Goal: Task Accomplishment & Management: Manage account settings

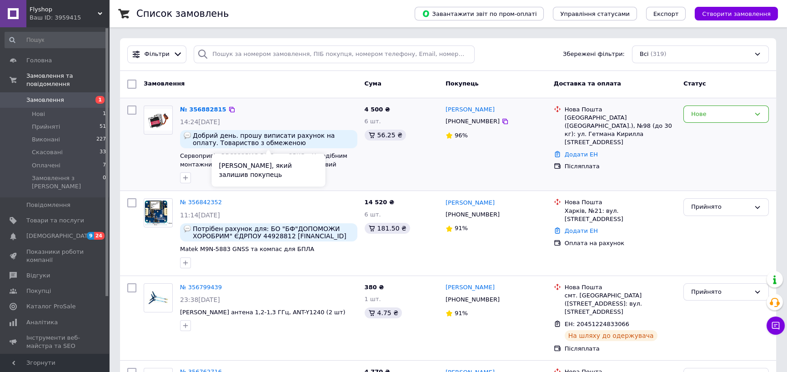
click at [312, 140] on span "Добрий день. прошу виписати рахунок на оплату. Товариство з обмеженою відповіда…" at bounding box center [273, 139] width 161 height 15
click at [364, 173] on div "4 500 ₴ 6 шт. 56.25 ₴" at bounding box center [401, 144] width 81 height 85
click at [501, 120] on icon at bounding box center [504, 121] width 7 height 7
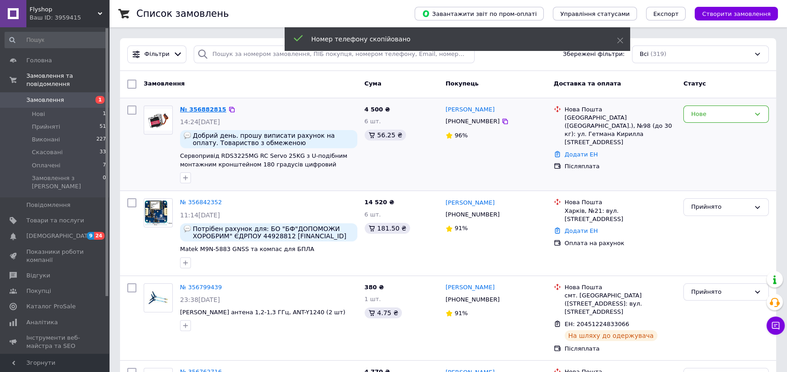
click at [209, 109] on link "№ 356882815" at bounding box center [203, 109] width 46 height 7
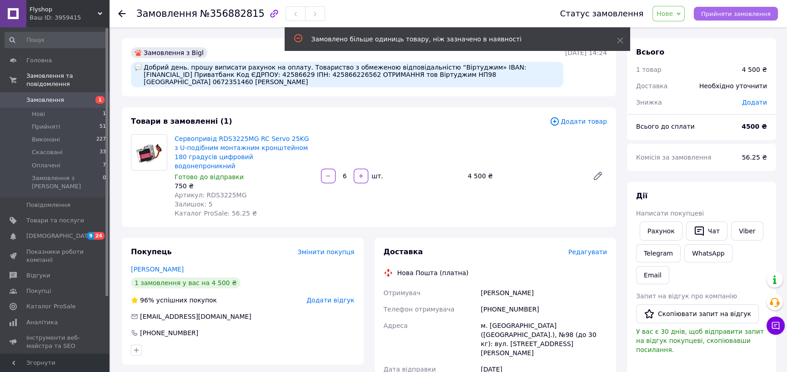
click at [729, 16] on span "Прийняти замовлення" at bounding box center [736, 13] width 70 height 7
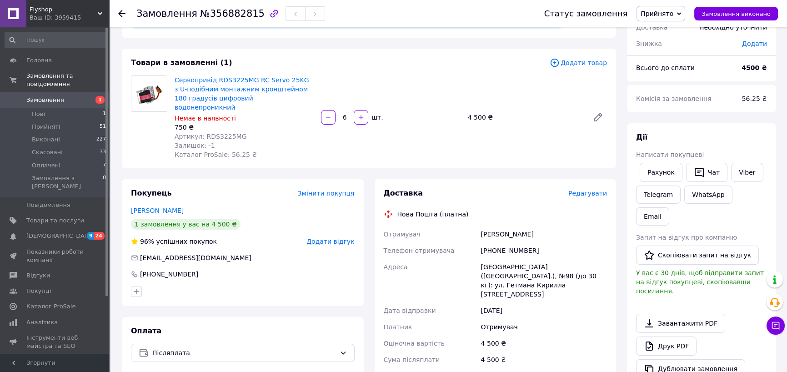
scroll to position [136, 0]
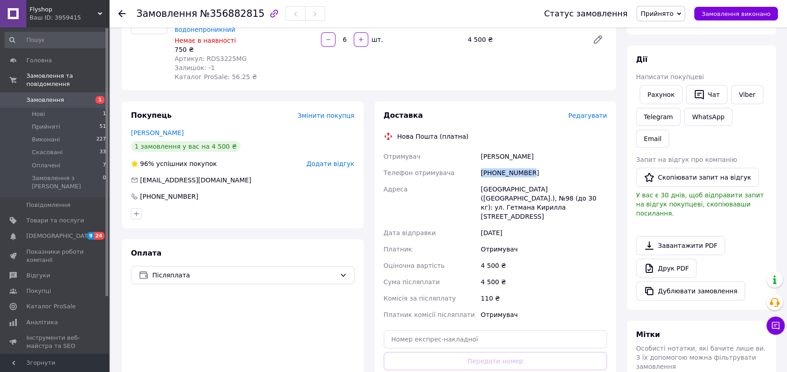
drag, startPoint x: 527, startPoint y: 165, endPoint x: 478, endPoint y: 167, distance: 48.7
click at [479, 167] on div "[PHONE_NUMBER]" at bounding box center [544, 172] width 130 height 16
copy div "[PHONE_NUMBER]"
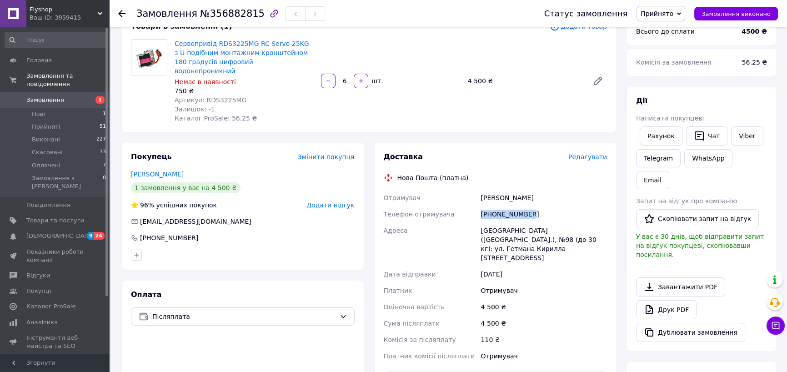
scroll to position [0, 0]
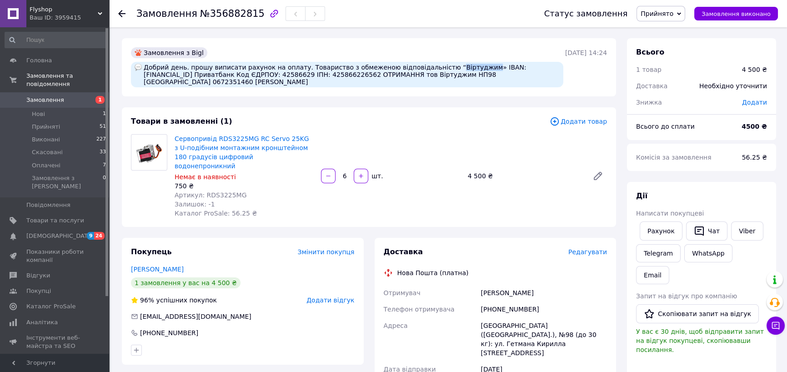
drag, startPoint x: 423, startPoint y: 68, endPoint x: 453, endPoint y: 68, distance: 29.5
click at [453, 68] on div "Добрий день. прошу виписати рахунок на оплату. Товариство з обмеженою відповіда…" at bounding box center [347, 74] width 432 height 25
copy div "Віртуджим"
drag, startPoint x: 283, startPoint y: 76, endPoint x: 351, endPoint y: 77, distance: 68.2
click at [351, 77] on div "Добрий день. прошу виписати рахунок на оплату. Товариство з обмеженою відповіда…" at bounding box center [347, 74] width 432 height 25
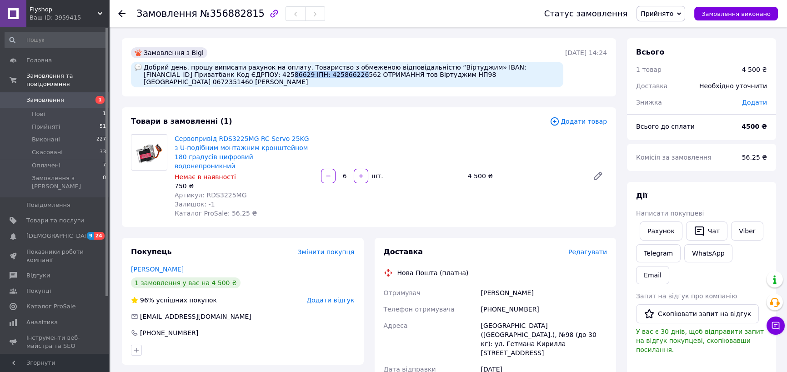
copy div "Код ЄДРПОУ: 42586629"
drag, startPoint x: 205, startPoint y: 13, endPoint x: 247, endPoint y: 13, distance: 42.3
click at [247, 13] on span "№356882815" at bounding box center [232, 13] width 65 height 11
copy span "356882815"
click at [672, 10] on span "Прийнято" at bounding box center [656, 13] width 33 height 7
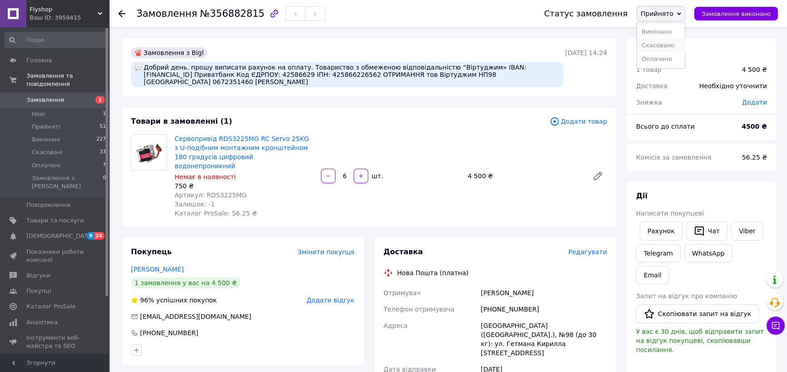
click at [667, 40] on li "Скасовано" at bounding box center [661, 46] width 48 height 14
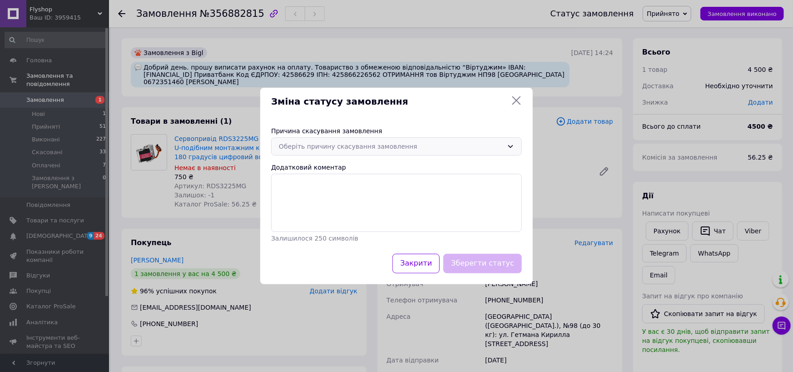
click at [356, 147] on div "Оберіть причину скасування замовлення" at bounding box center [391, 146] width 224 height 10
click at [324, 218] on li "На прохання покупця" at bounding box center [397, 217] width 250 height 17
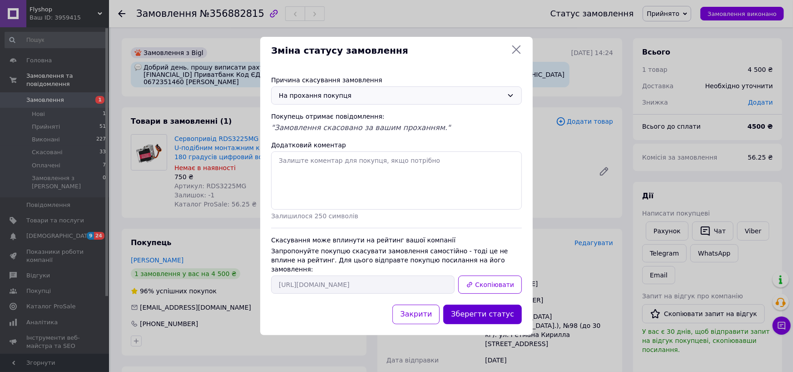
click at [471, 309] on button "Зберегти статус" at bounding box center [482, 314] width 79 height 20
